Goal: Feedback & Contribution: Leave review/rating

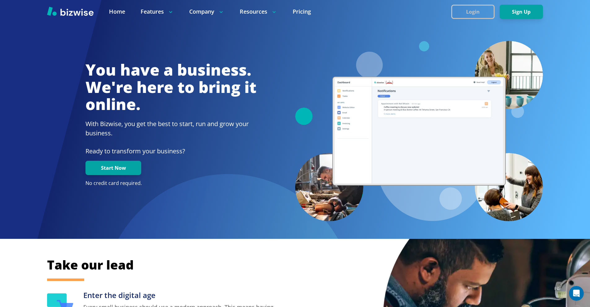
click at [458, 10] on button "Login" at bounding box center [473, 12] width 43 height 14
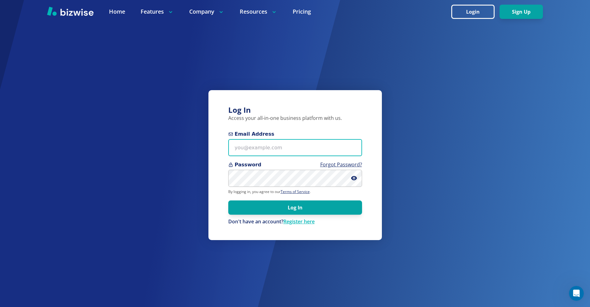
click at [296, 141] on input "Email Address" at bounding box center [295, 147] width 134 height 17
paste input "[PERSON_NAME][EMAIL_ADDRESS][DOMAIN_NAME]"
type input "[PERSON_NAME][EMAIL_ADDRESS][DOMAIN_NAME]"
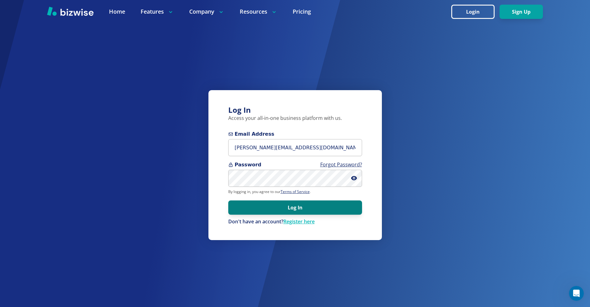
click at [275, 208] on button "Log In" at bounding box center [295, 208] width 134 height 14
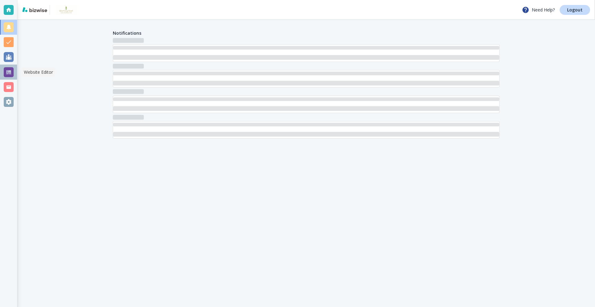
click at [6, 66] on div at bounding box center [8, 72] width 17 height 15
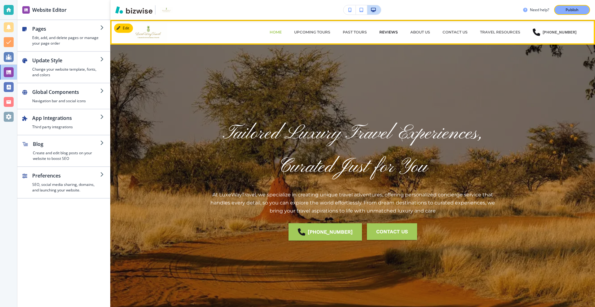
click at [394, 33] on p "REVIEWS" at bounding box center [388, 32] width 19 height 6
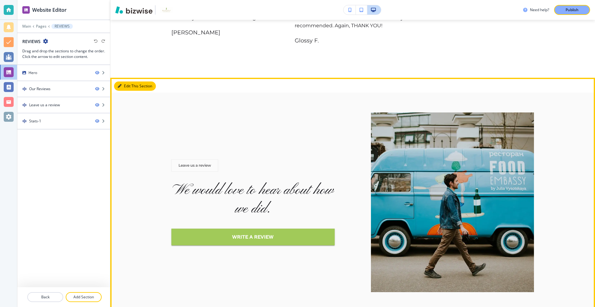
click at [125, 82] on button "Edit This Section" at bounding box center [135, 86] width 42 height 9
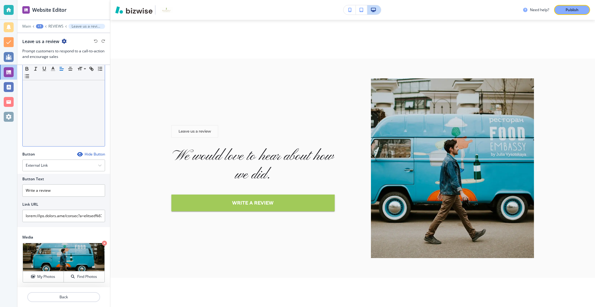
scroll to position [69, 0]
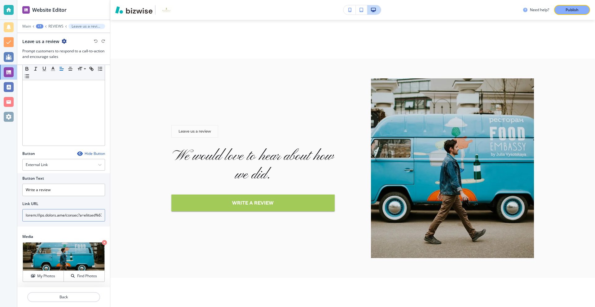
click at [68, 214] on input "text" at bounding box center [63, 215] width 83 height 12
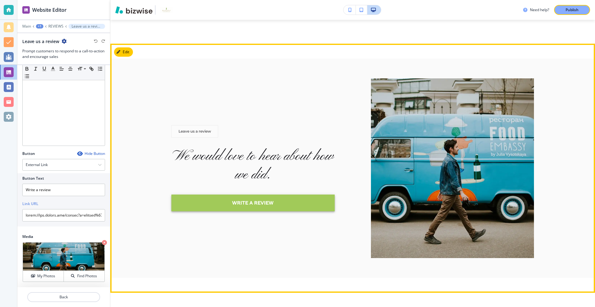
click at [206, 195] on link "Write a review" at bounding box center [252, 203] width 163 height 17
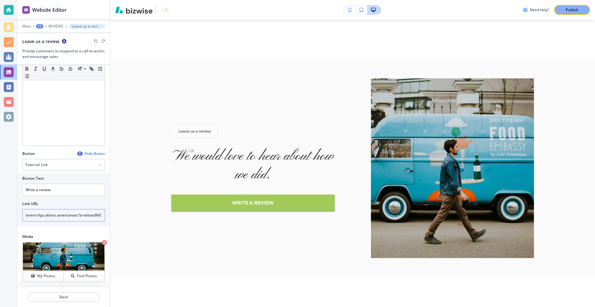
click at [58, 215] on input "text" at bounding box center [63, 215] width 83 height 12
paste input "viewer/place?sca_esv=219388647f983b16&biw=1920&bih=937&output=search&mid=/g/11j…"
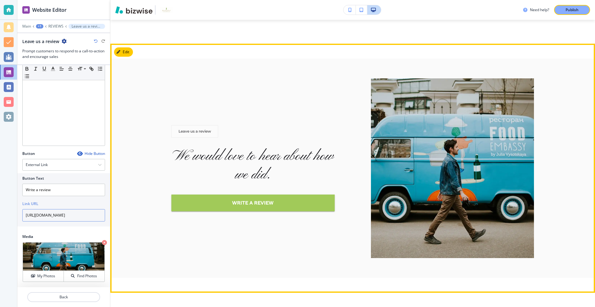
scroll to position [0, 696]
type input "https://www.google.com/viewer/place?sca_esv=219388647f983b16&biw=1920&bih=937&o…"
click at [229, 195] on link "Write a review" at bounding box center [252, 203] width 163 height 17
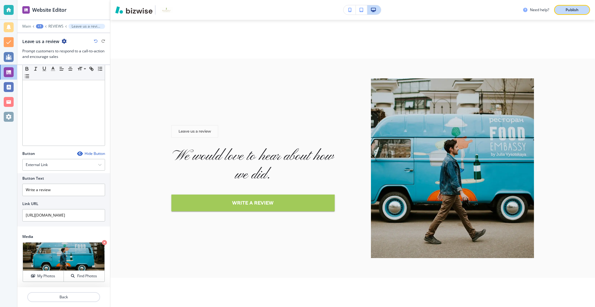
click at [569, 11] on p "Publish" at bounding box center [572, 10] width 13 height 6
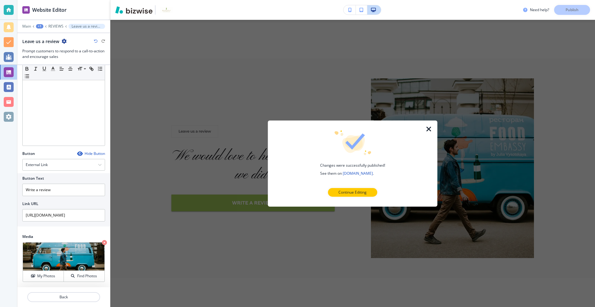
click at [431, 130] on icon "button" at bounding box center [428, 128] width 7 height 7
